Goal: Navigation & Orientation: Find specific page/section

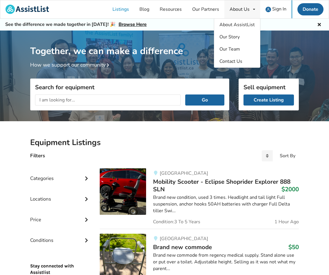
click at [247, 13] on div "About Us About AssistList Our Story Our Team Contact Us" at bounding box center [243, 9] width 36 height 18
click at [244, 24] on span "About AssistList" at bounding box center [237, 24] width 35 height 6
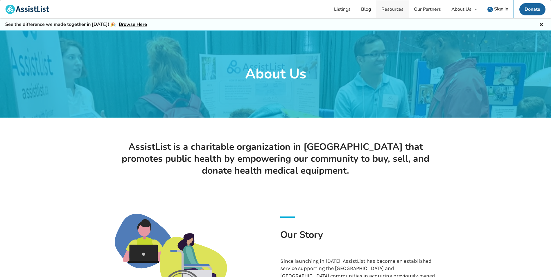
click at [329, 8] on link "Resources" at bounding box center [392, 9] width 33 height 18
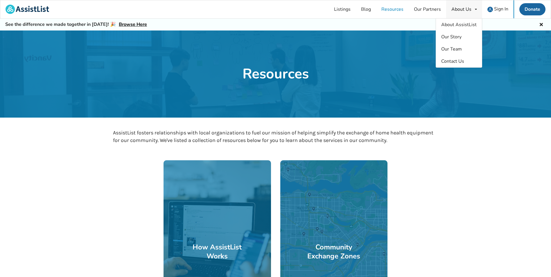
click at [329, 8] on div "About Us" at bounding box center [461, 9] width 20 height 5
